Goal: Information Seeking & Learning: Check status

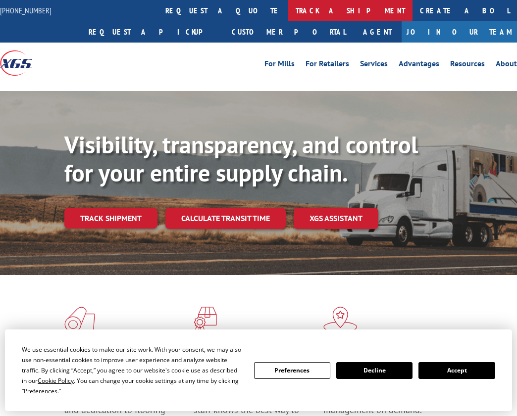
click at [288, 10] on link "track a shipment" at bounding box center [350, 10] width 124 height 21
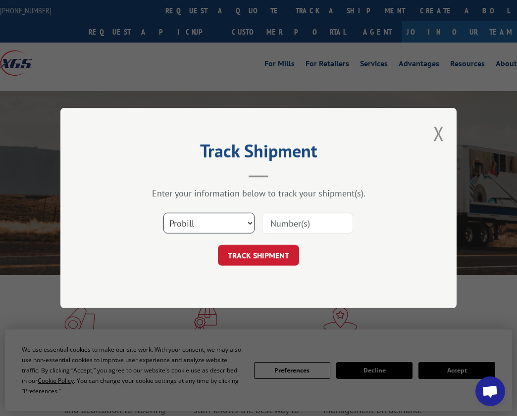
click at [217, 216] on select "Select category... Probill BOL PO" at bounding box center [208, 223] width 91 height 21
select select "bol"
click at [163, 213] on select "Select category... Probill BOL PO" at bounding box center [208, 223] width 91 height 21
click at [289, 222] on input at bounding box center [307, 223] width 91 height 21
paste input "50869107"
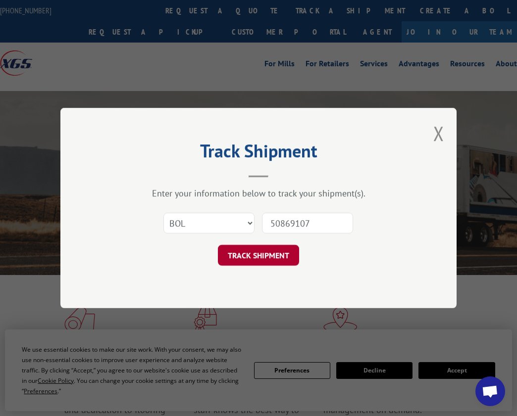
type input "50869107"
click at [259, 254] on button "TRACK SHIPMENT" at bounding box center [258, 255] width 81 height 21
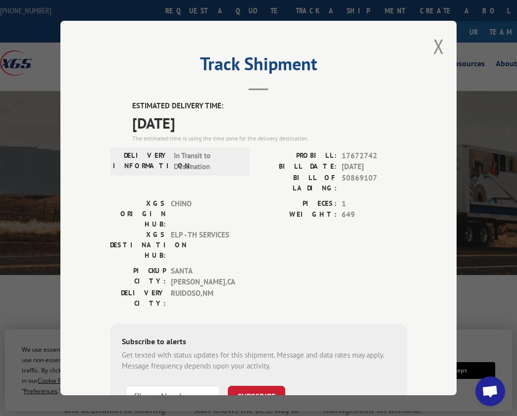
click at [461, 102] on div "Track Shipment ESTIMATED DELIVERY TIME: [DATE] The estimated time is using the …" at bounding box center [258, 208] width 517 height 416
